Goal: Transaction & Acquisition: Purchase product/service

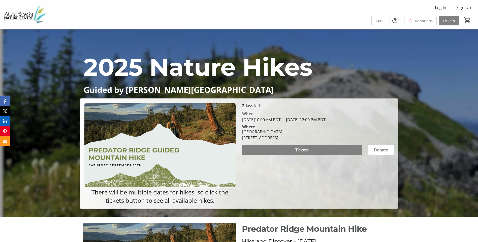
scroll to position [50, 0]
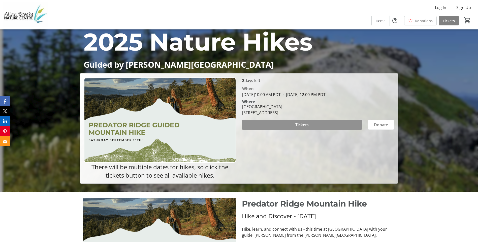
click at [298, 123] on span "Tickets" at bounding box center [301, 125] width 13 height 6
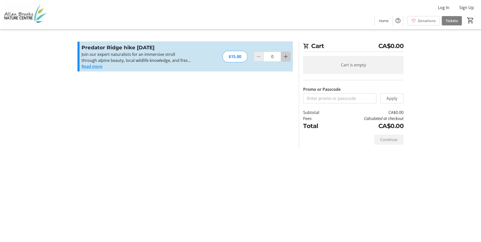
click at [287, 55] on mat-icon "Increment by one" at bounding box center [286, 57] width 6 height 6
type input "1"
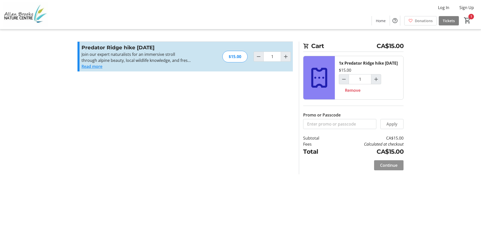
click at [391, 168] on span "Continue" at bounding box center [388, 165] width 17 height 6
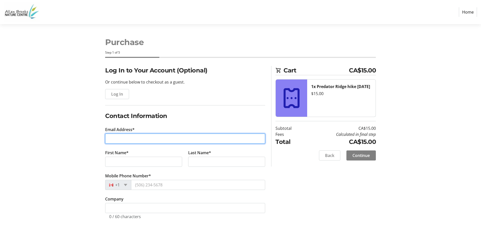
click at [112, 136] on input "Email Address*" at bounding box center [185, 139] width 160 height 10
type input "[EMAIL_ADDRESS][DOMAIN_NAME]"
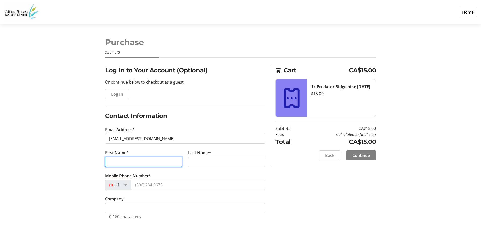
type input "[PERSON_NAME]"
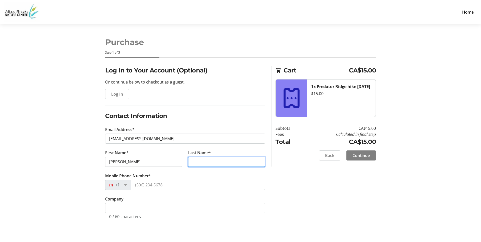
type input "Leighton"
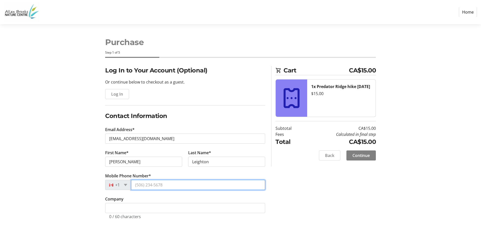
type input "[PHONE_NUMBER]"
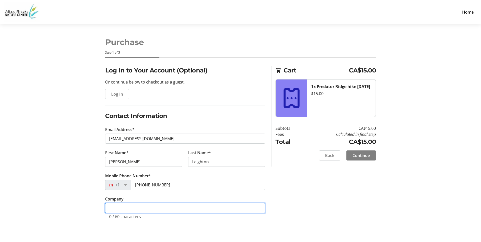
type input "NA"
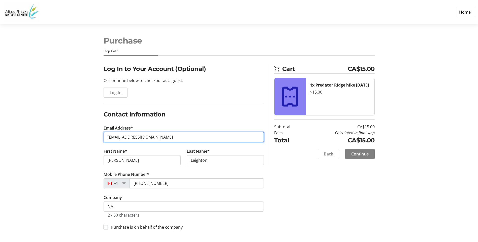
scroll to position [2, 0]
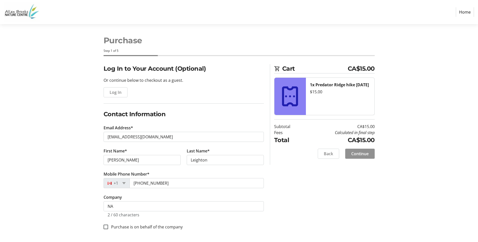
click at [357, 153] on span "Continue" at bounding box center [359, 154] width 17 height 6
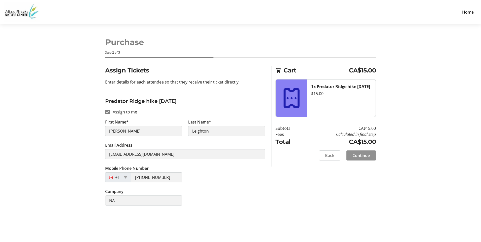
click at [365, 154] on span "Continue" at bounding box center [361, 156] width 17 height 6
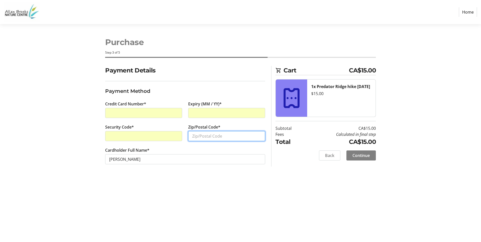
click at [204, 136] on input "Zip/Postal Code*" at bounding box center [226, 136] width 77 height 10
type input "V1H0A2"
click at [184, 181] on div "Purchase Step 3 of 5 Cart CA$15.00 1x [GEOGRAPHIC_DATA] hike [DATE] $15.00 Subt…" at bounding box center [241, 133] width 332 height 218
click at [360, 153] on span "Continue" at bounding box center [361, 156] width 17 height 6
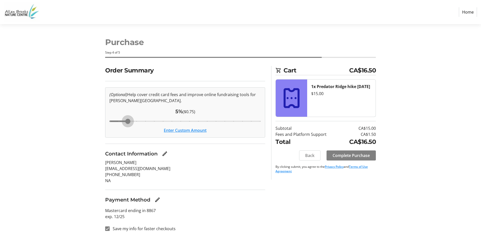
drag, startPoint x: 172, startPoint y: 120, endPoint x: 129, endPoint y: 121, distance: 43.1
type input "5"
click at [129, 121] on input "Cover fees percentage" at bounding box center [185, 121] width 162 height 11
click at [348, 154] on span "Complete Purchase" at bounding box center [351, 156] width 37 height 6
